Goal: Task Accomplishment & Management: Use online tool/utility

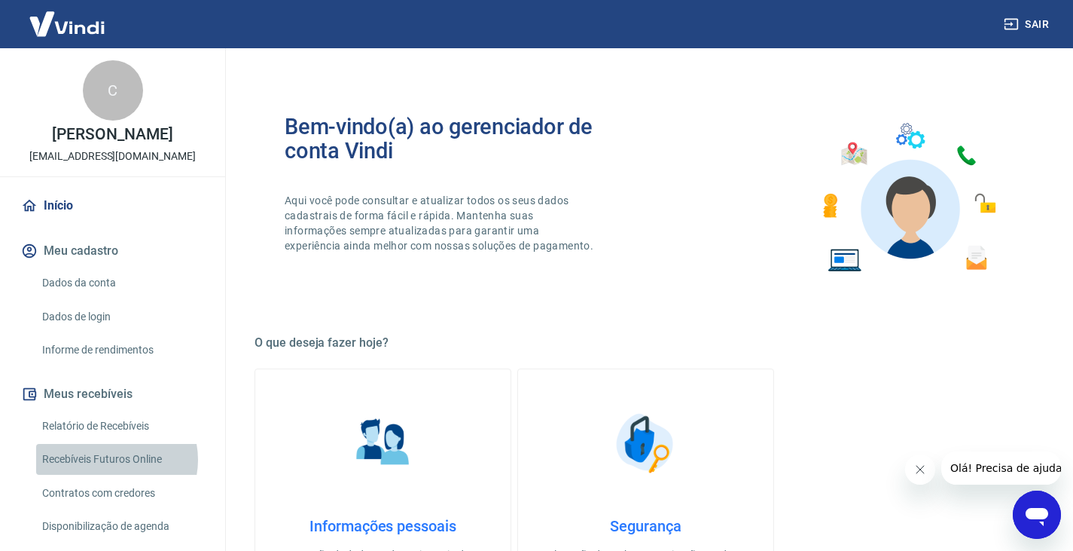
click at [111, 474] on link "Recebíveis Futuros Online" at bounding box center [121, 459] width 171 height 31
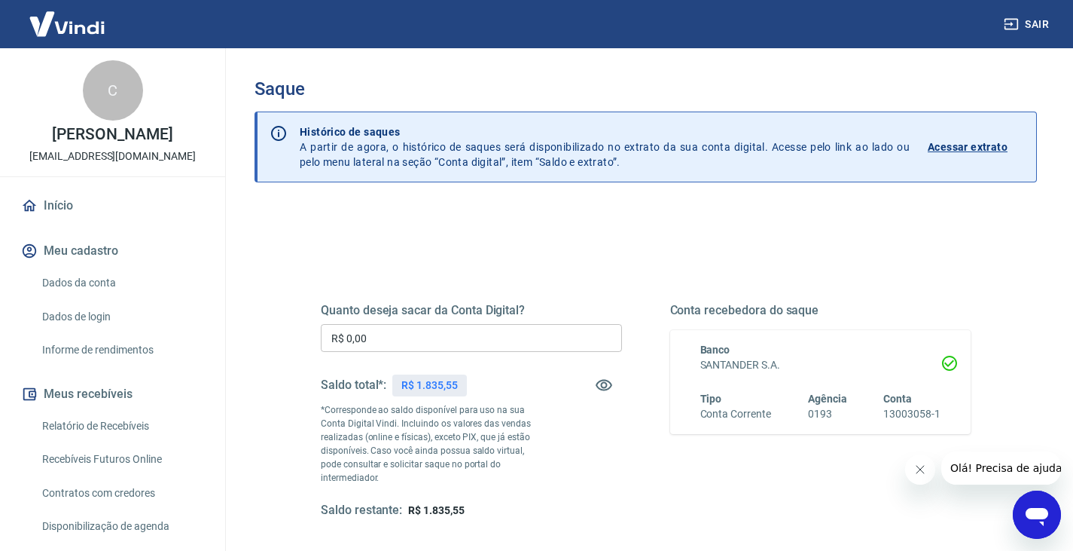
click at [1019, 19] on button "Sair" at bounding box center [1028, 25] width 54 height 28
